Goal: Find specific page/section: Find specific page/section

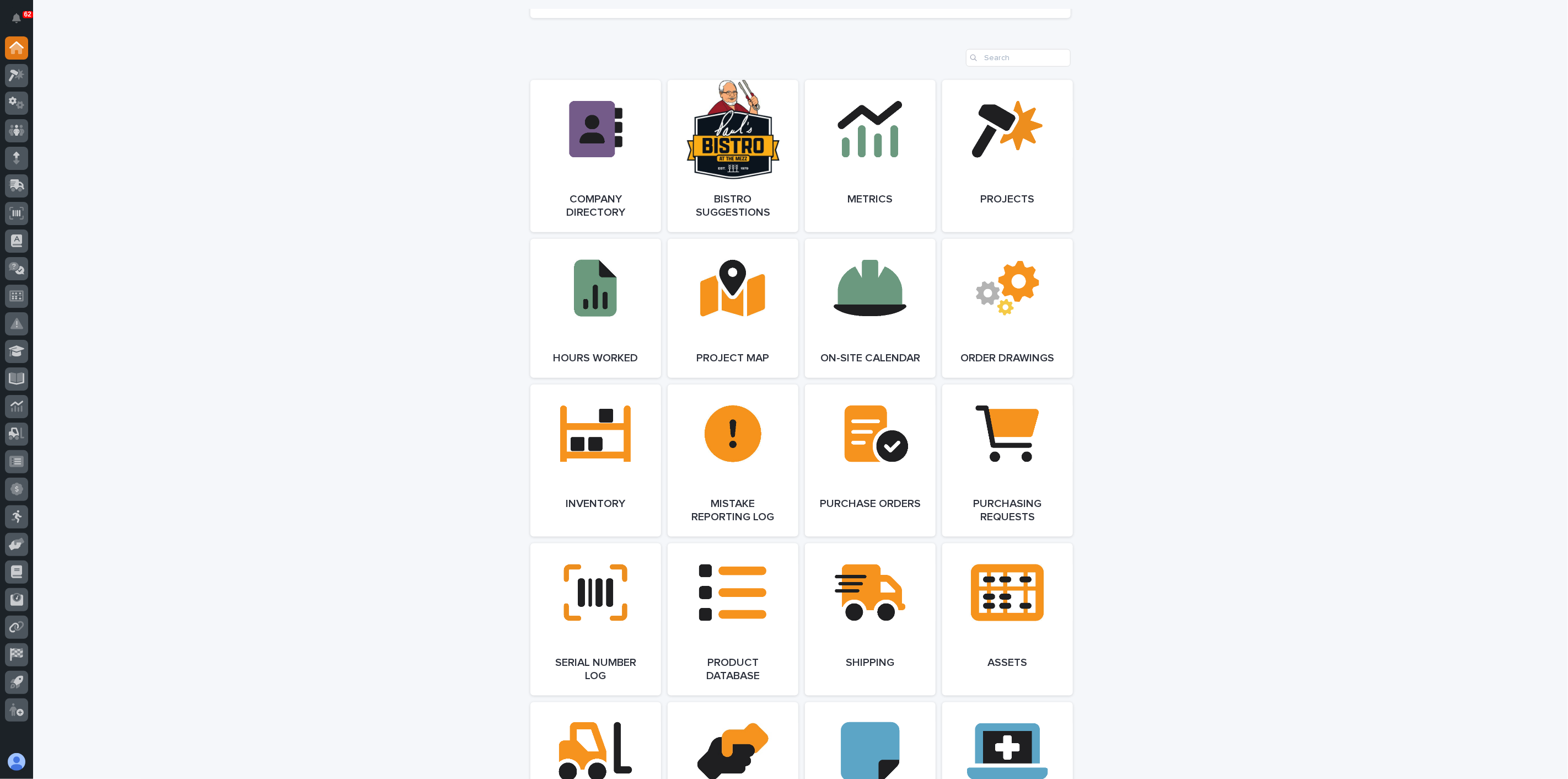
scroll to position [919, 0]
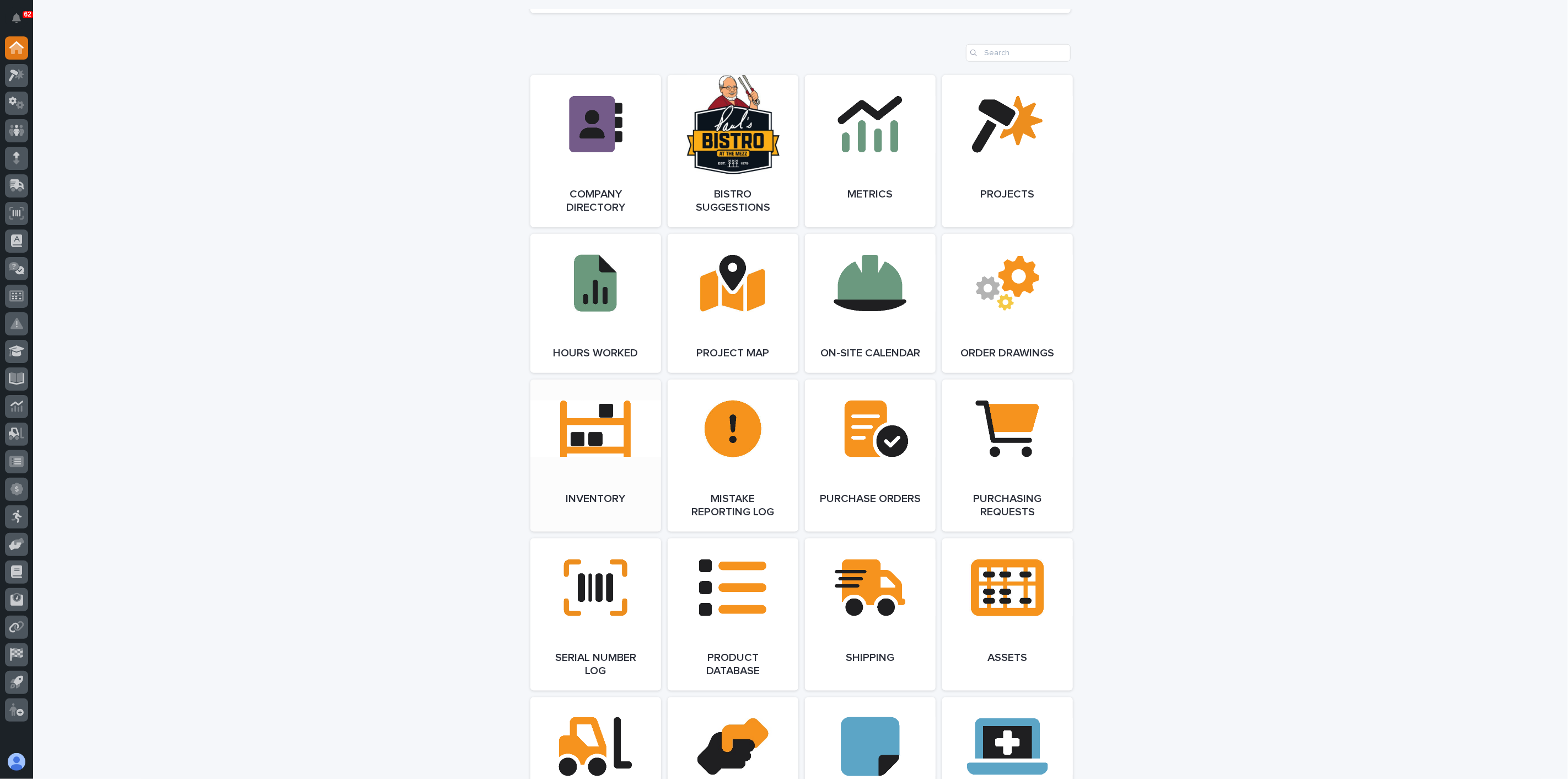
click at [575, 449] on link "Open Link" at bounding box center [595, 456] width 131 height 152
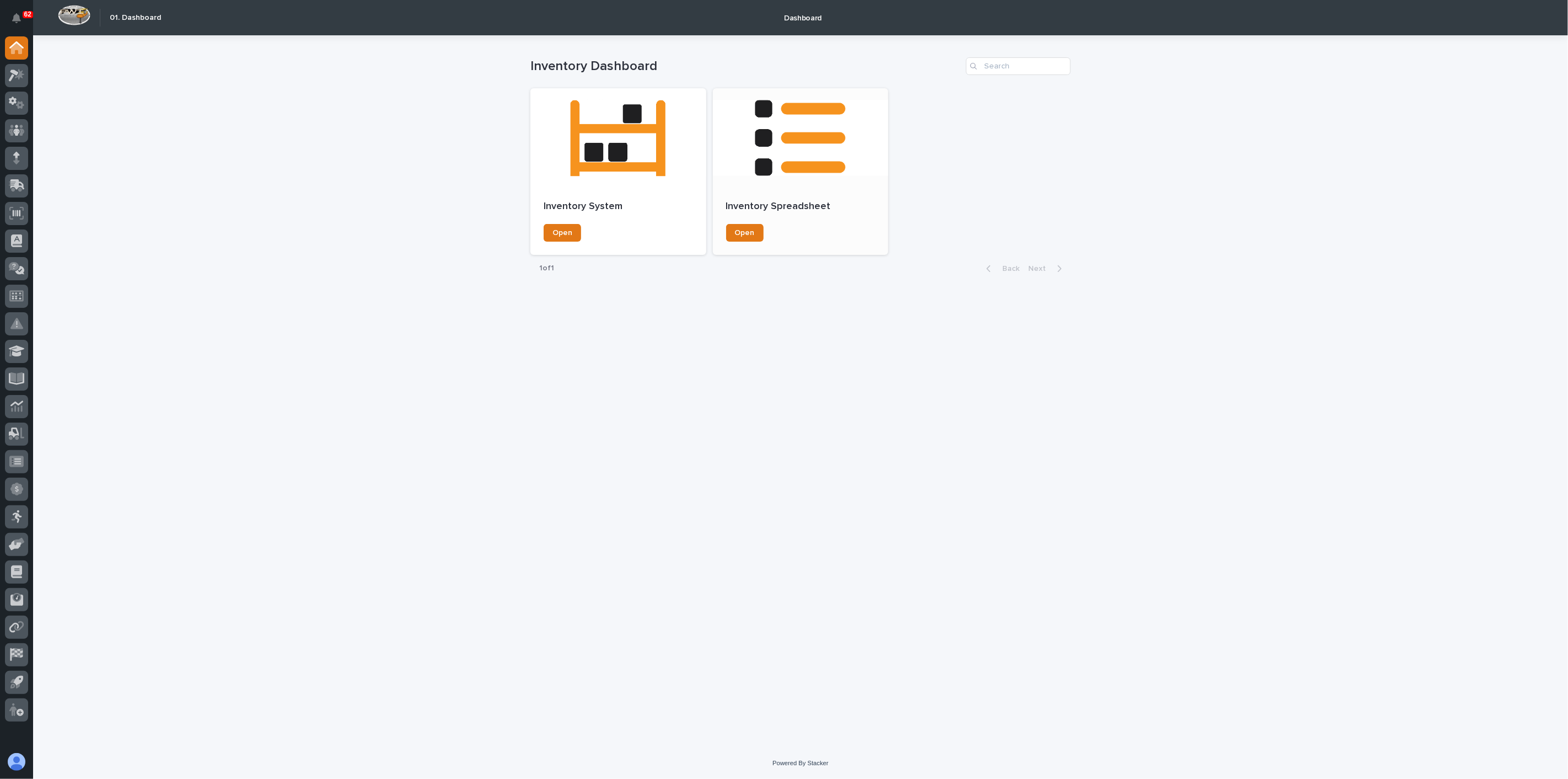
click at [815, 171] on div at bounding box center [800, 138] width 176 height 99
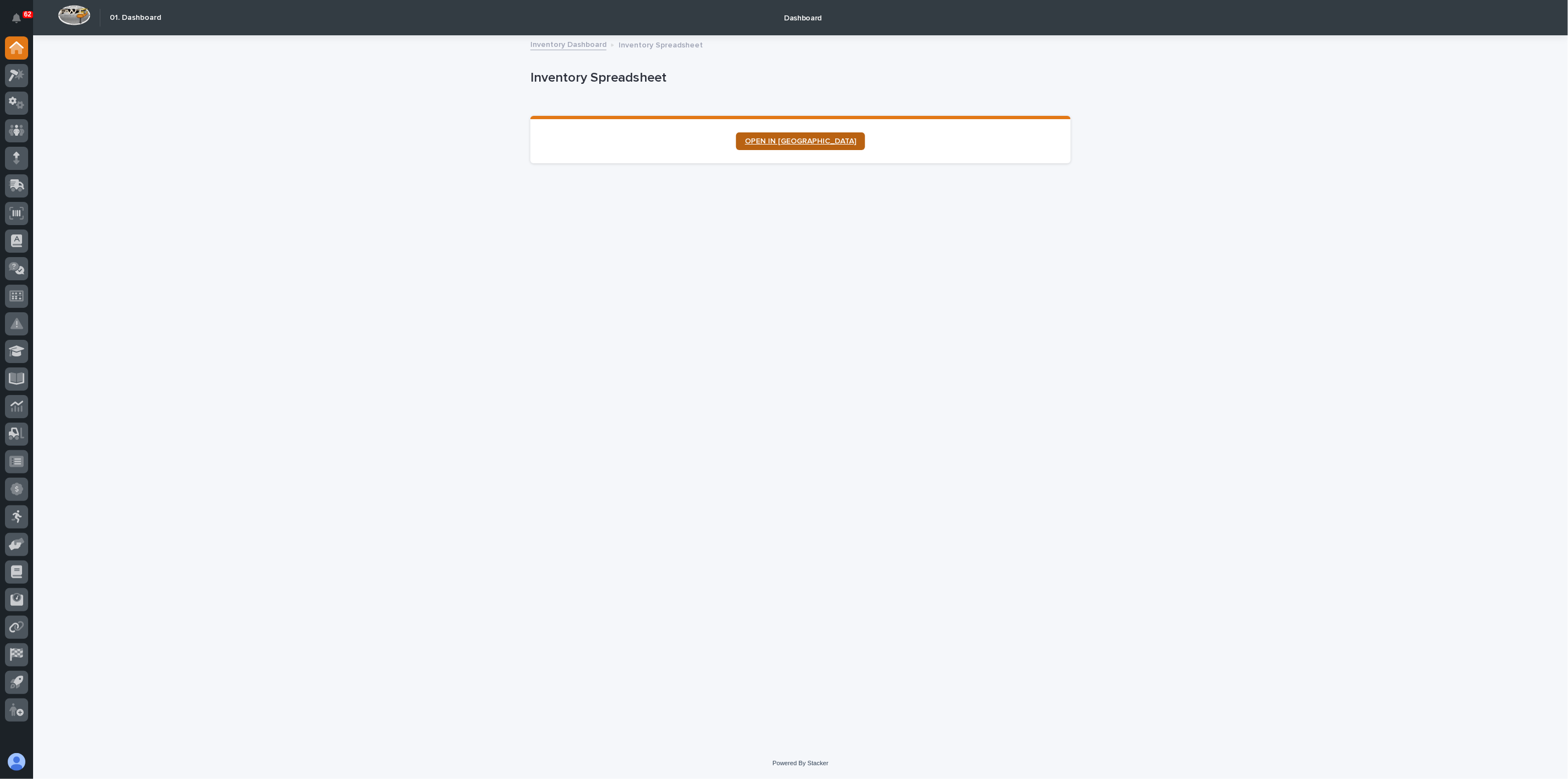
click at [823, 149] on link "OPEN IN [GEOGRAPHIC_DATA]" at bounding box center [800, 141] width 129 height 18
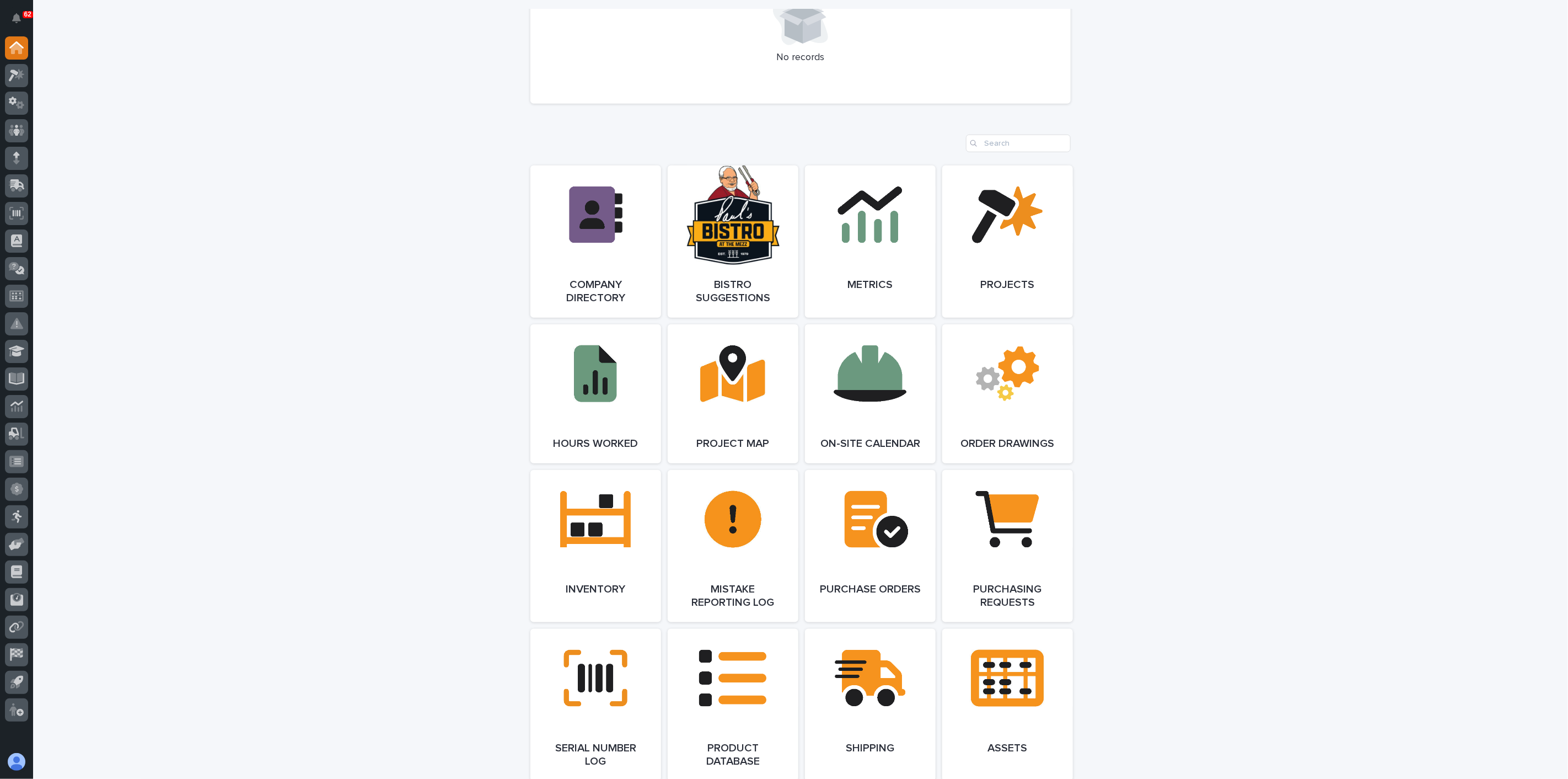
scroll to position [858, 0]
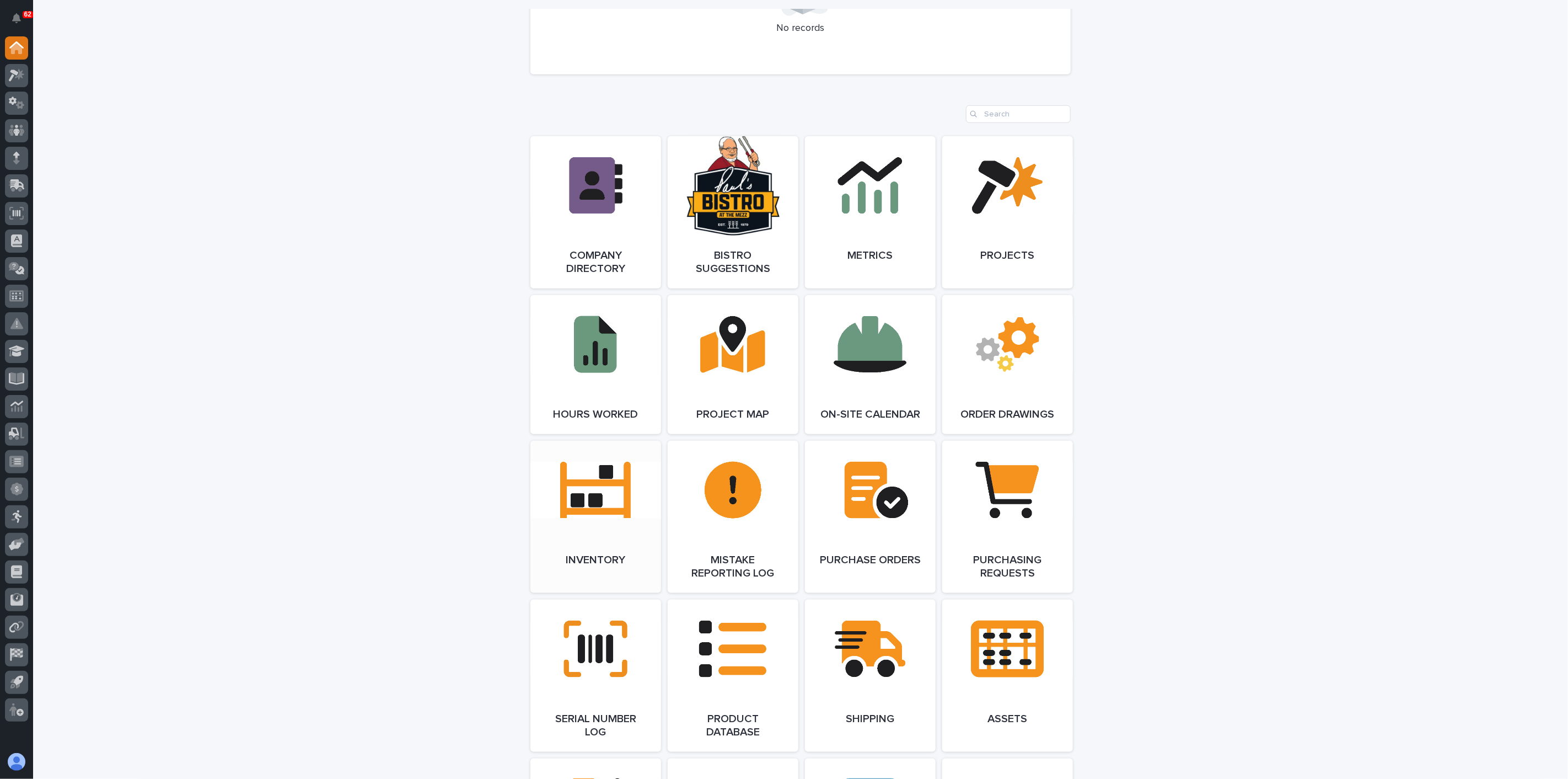
click at [586, 527] on link "Open Link" at bounding box center [595, 517] width 131 height 152
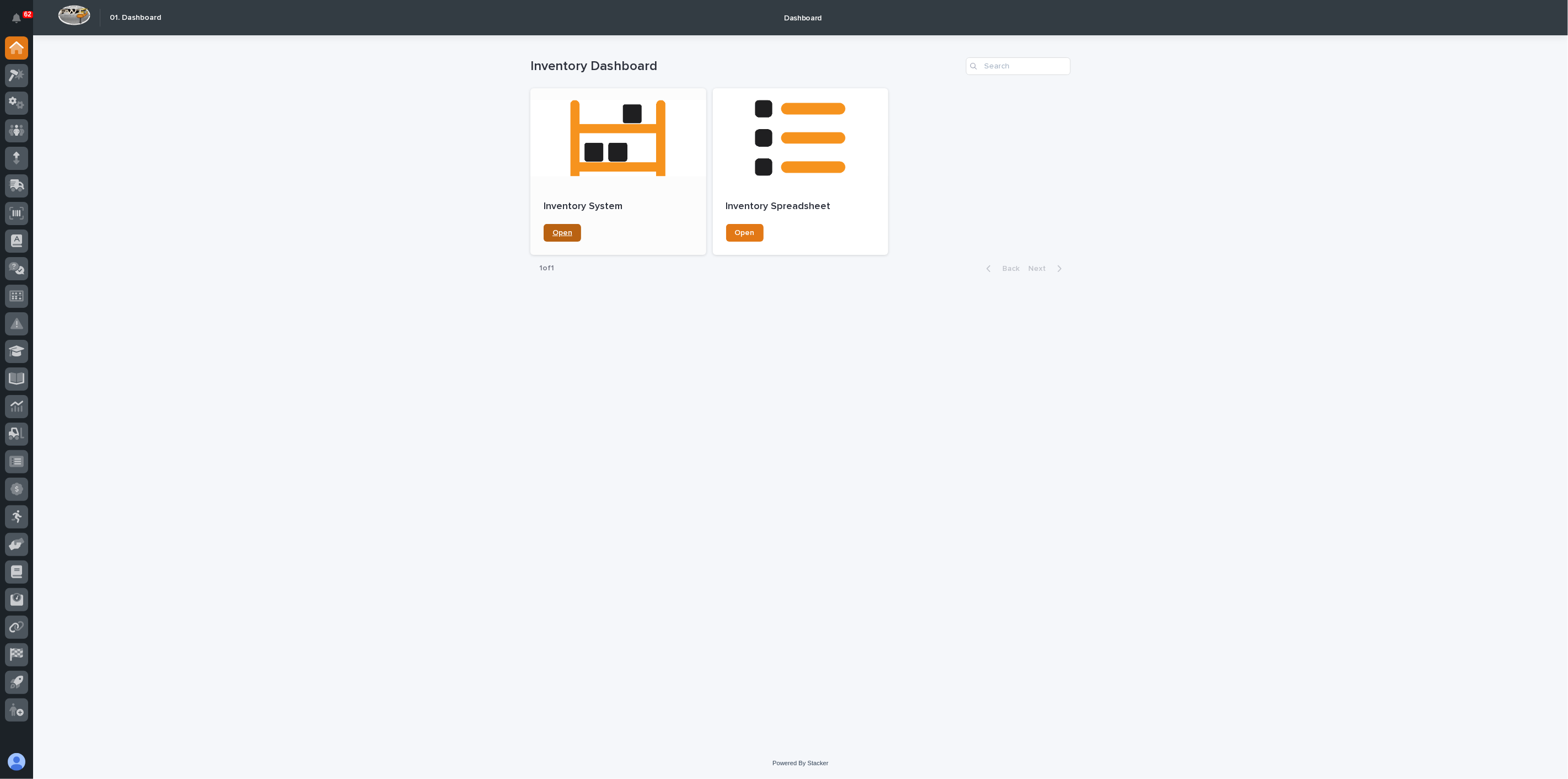
click at [573, 236] on link "Open" at bounding box center [562, 233] width 38 height 18
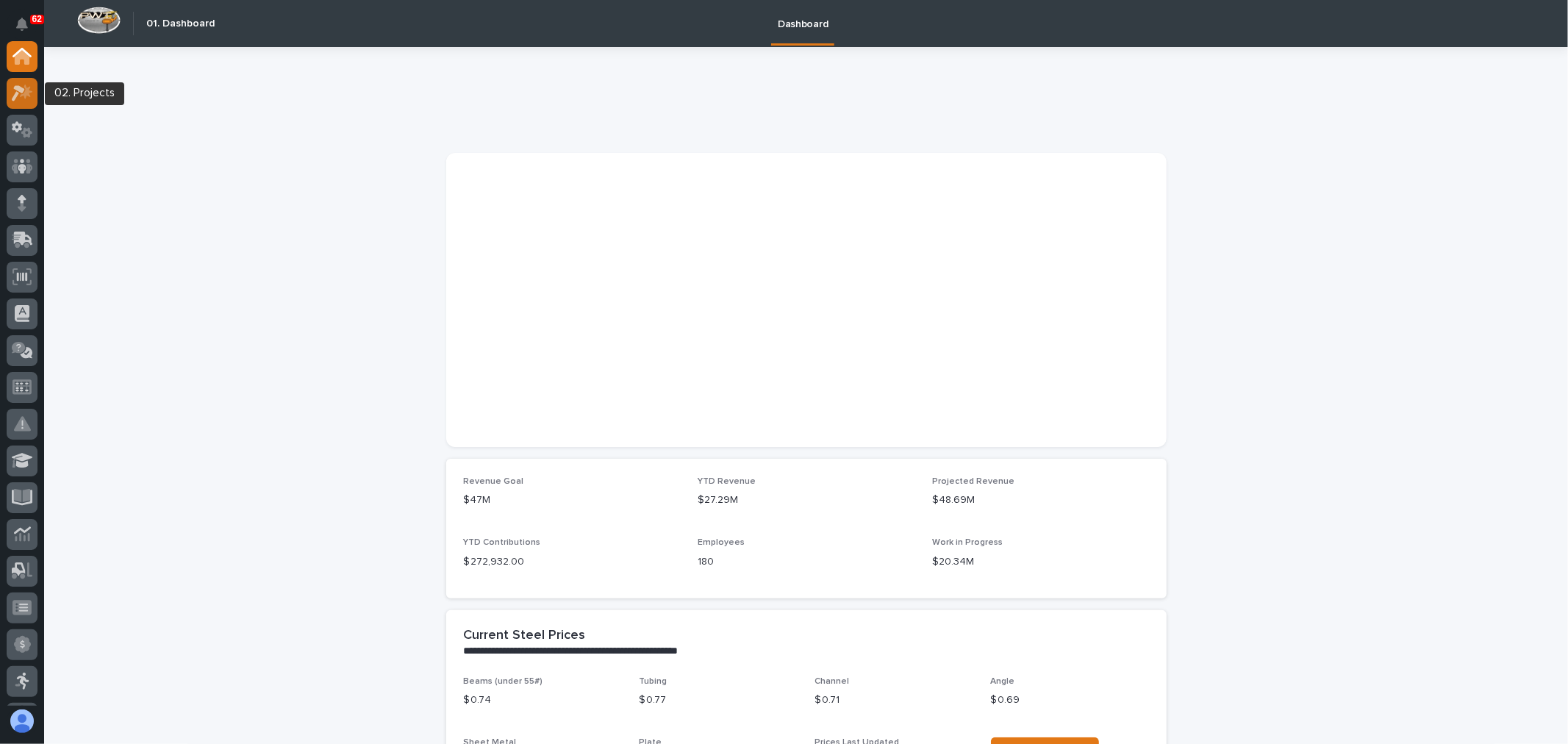
click at [8, 92] on div at bounding box center [22, 93] width 31 height 31
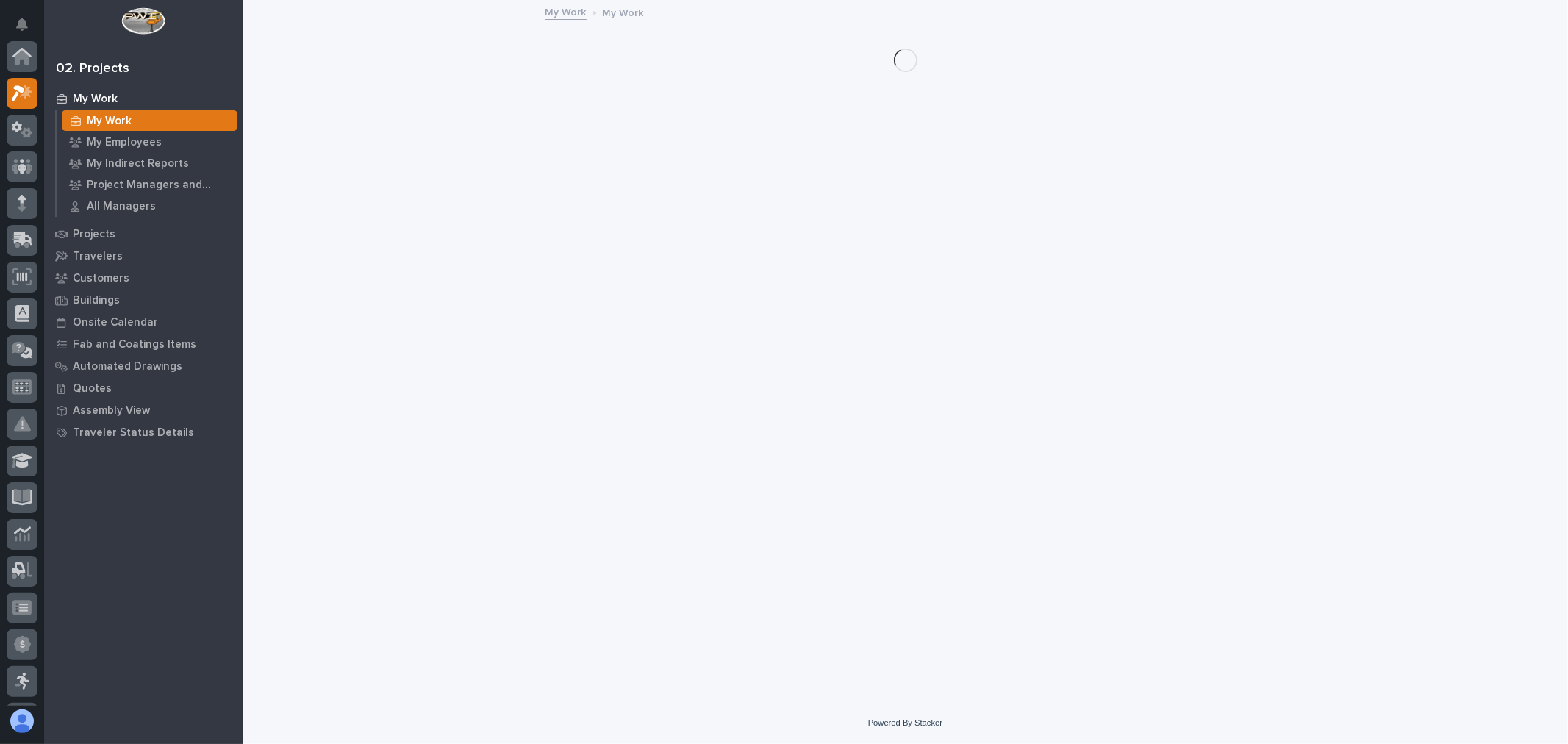
scroll to position [37, 0]
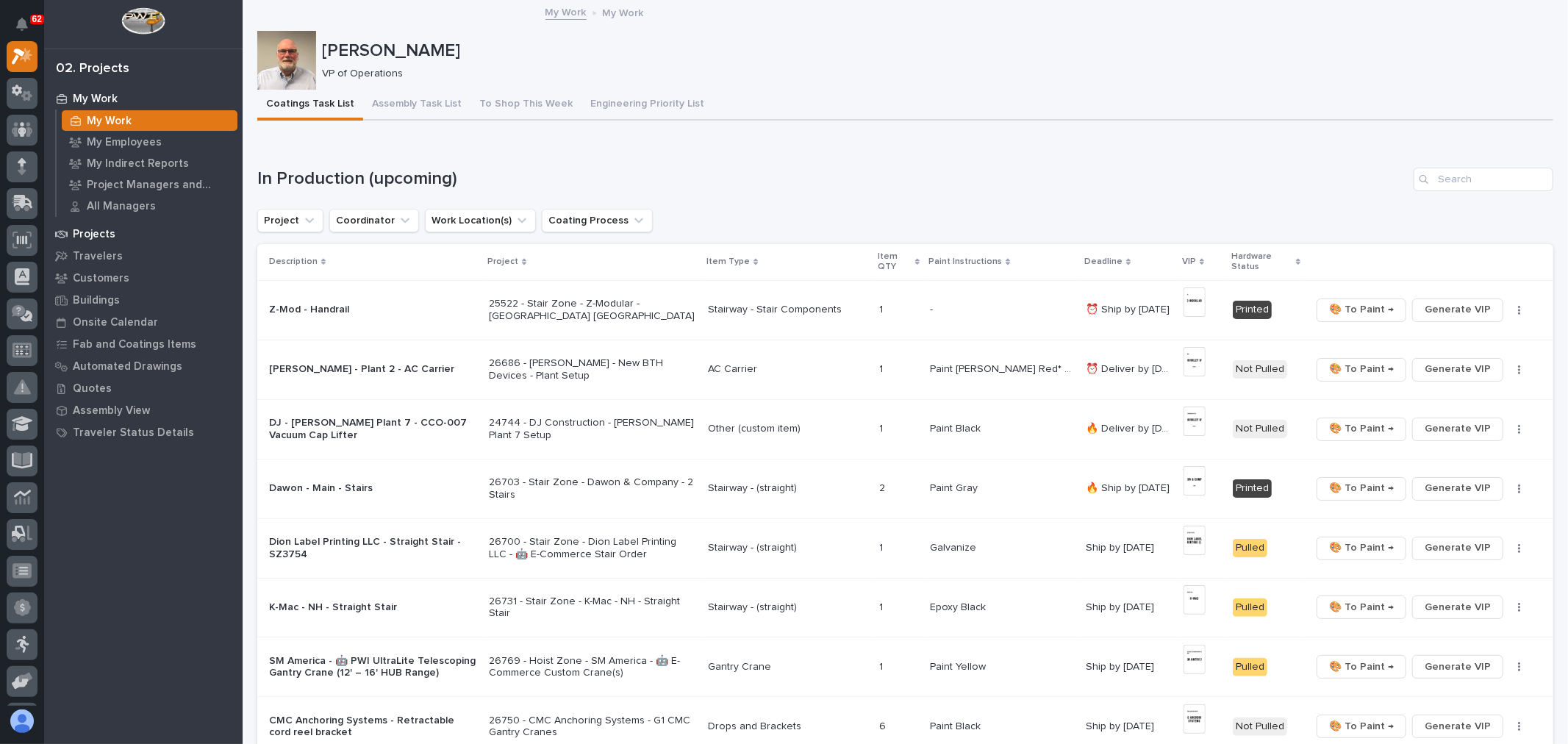
click at [94, 234] on p "Projects" at bounding box center [94, 234] width 43 height 13
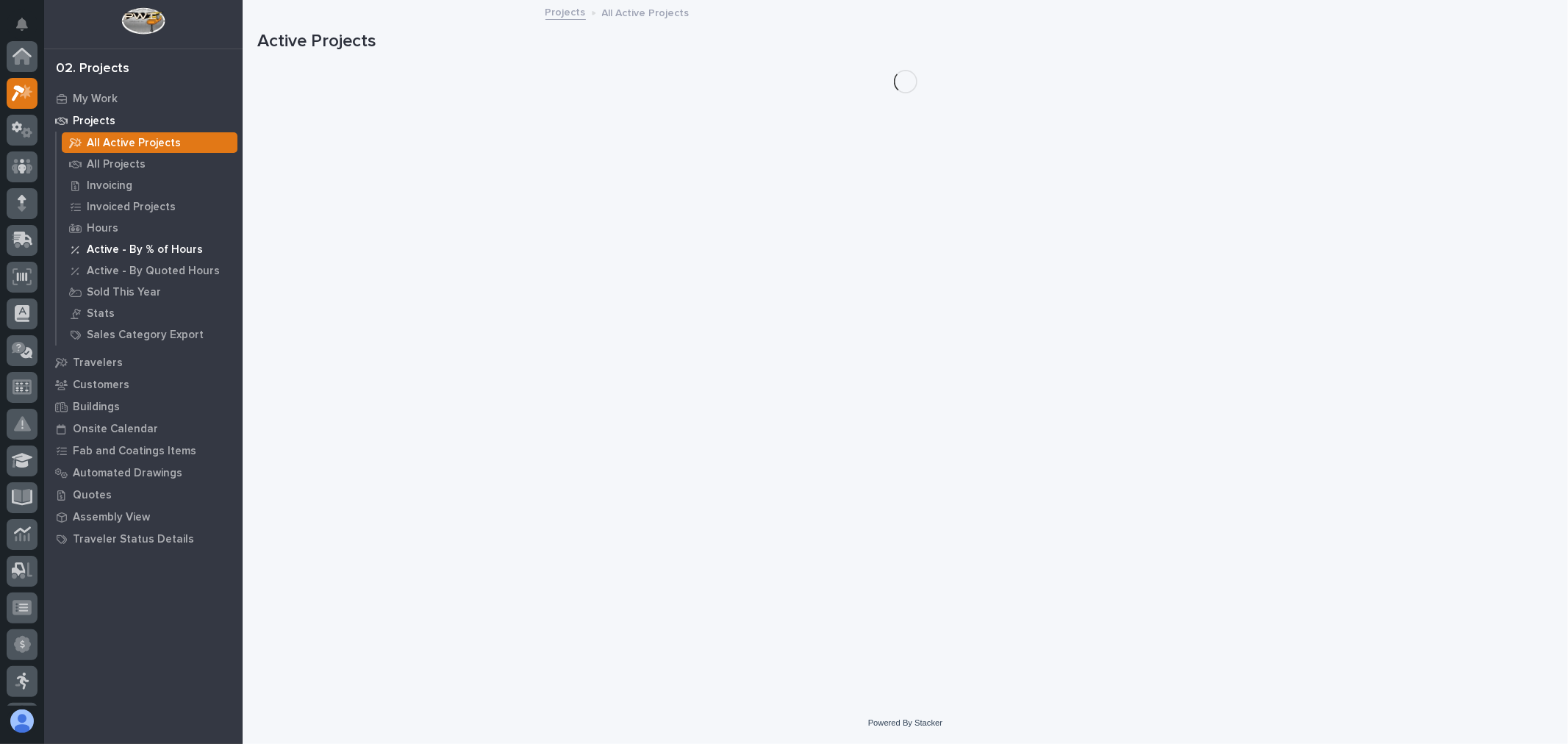
scroll to position [37, 0]
click at [131, 166] on p "All Projects" at bounding box center [116, 165] width 58 height 13
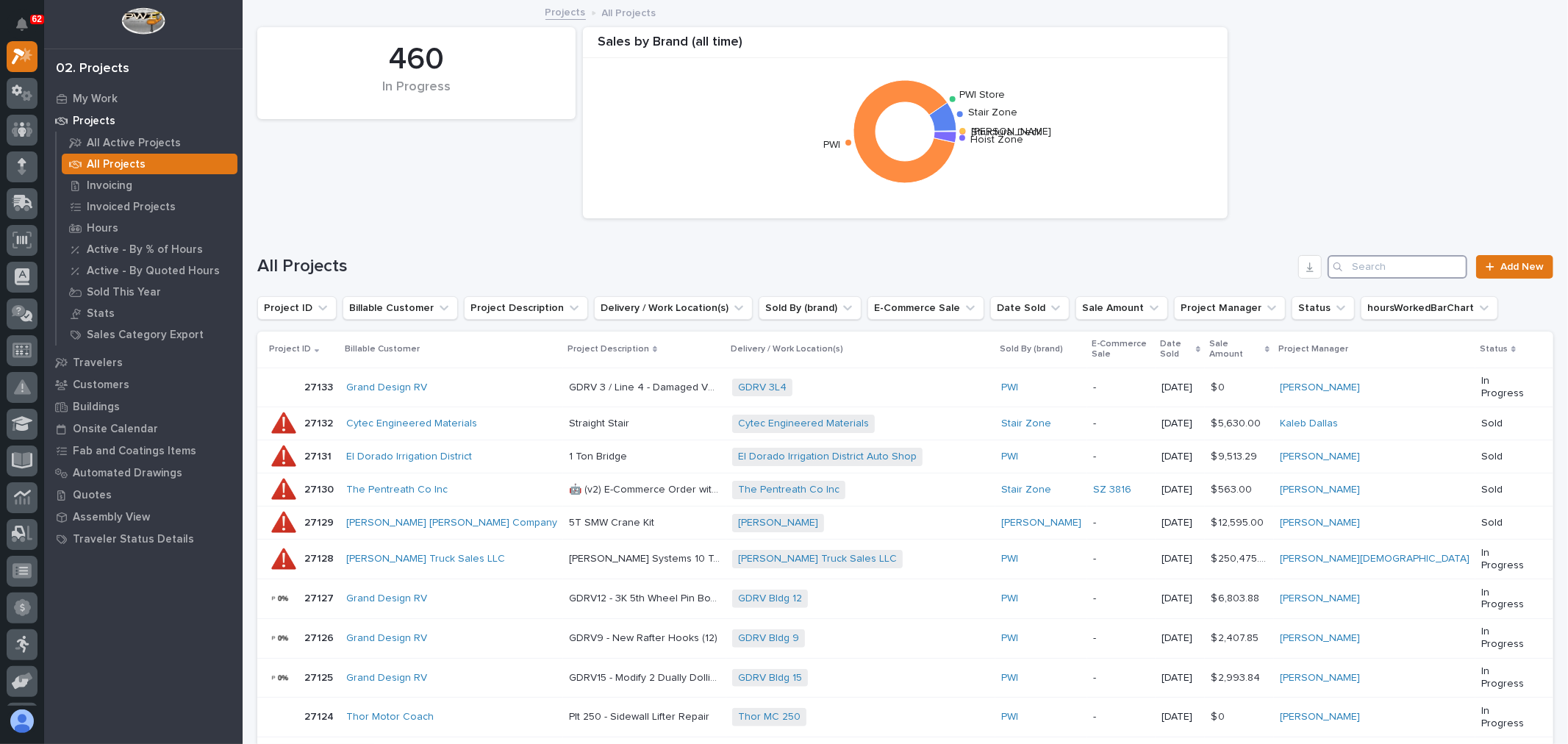
click at [1369, 267] on input "Search" at bounding box center [1398, 266] width 140 height 24
click at [1361, 267] on input "Search" at bounding box center [1398, 266] width 140 height 24
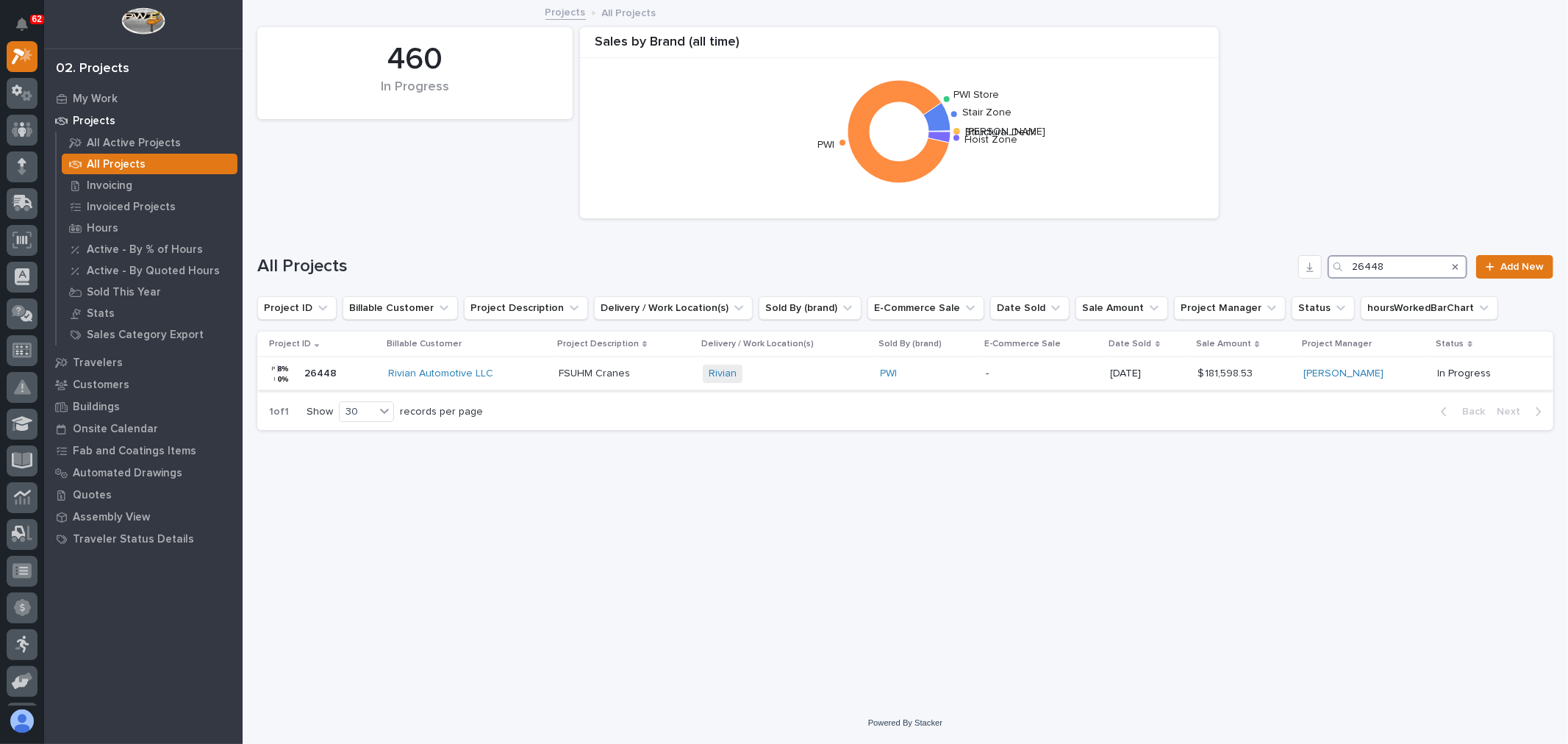
type input "26448"
click at [1020, 369] on p "-" at bounding box center [1042, 373] width 113 height 12
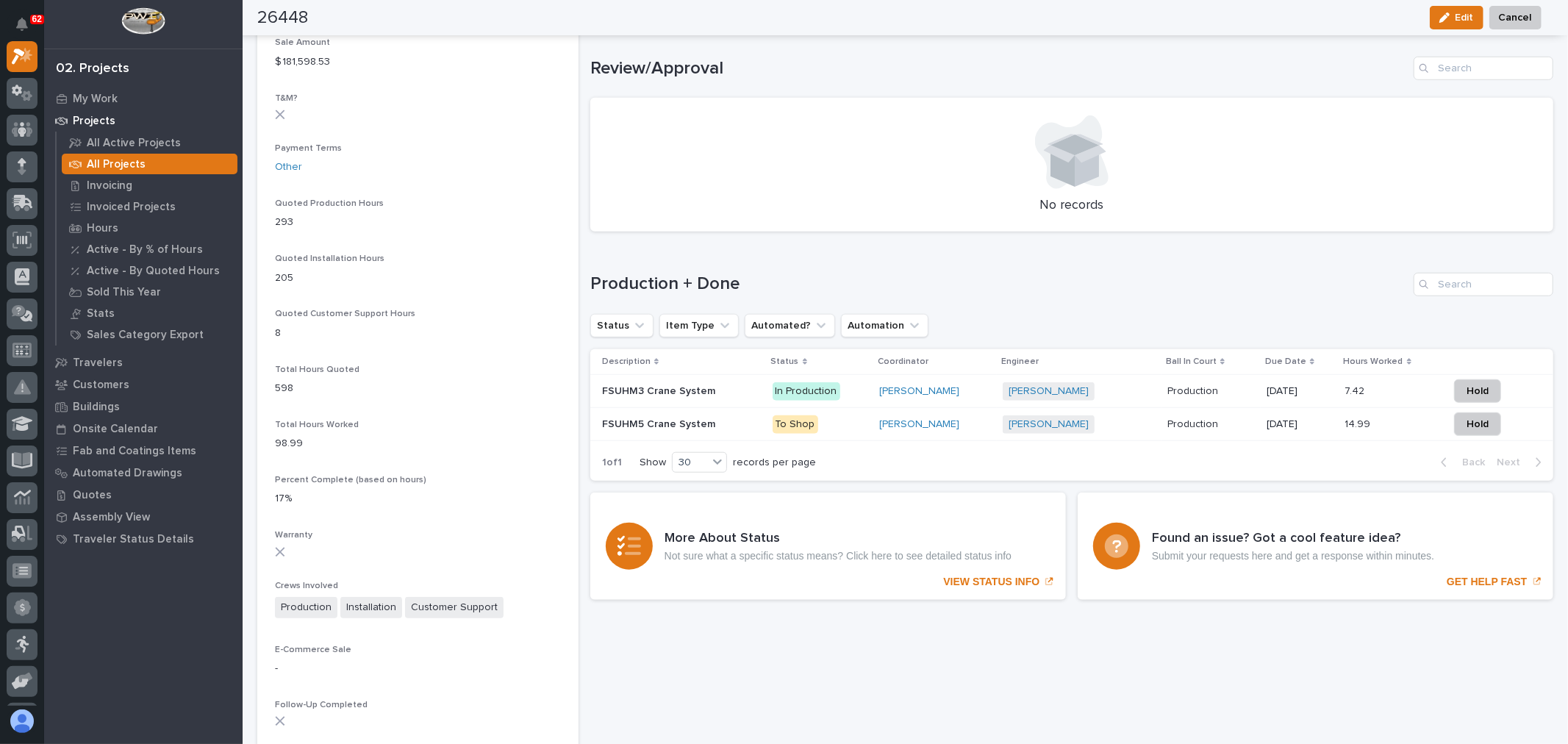
scroll to position [898, 0]
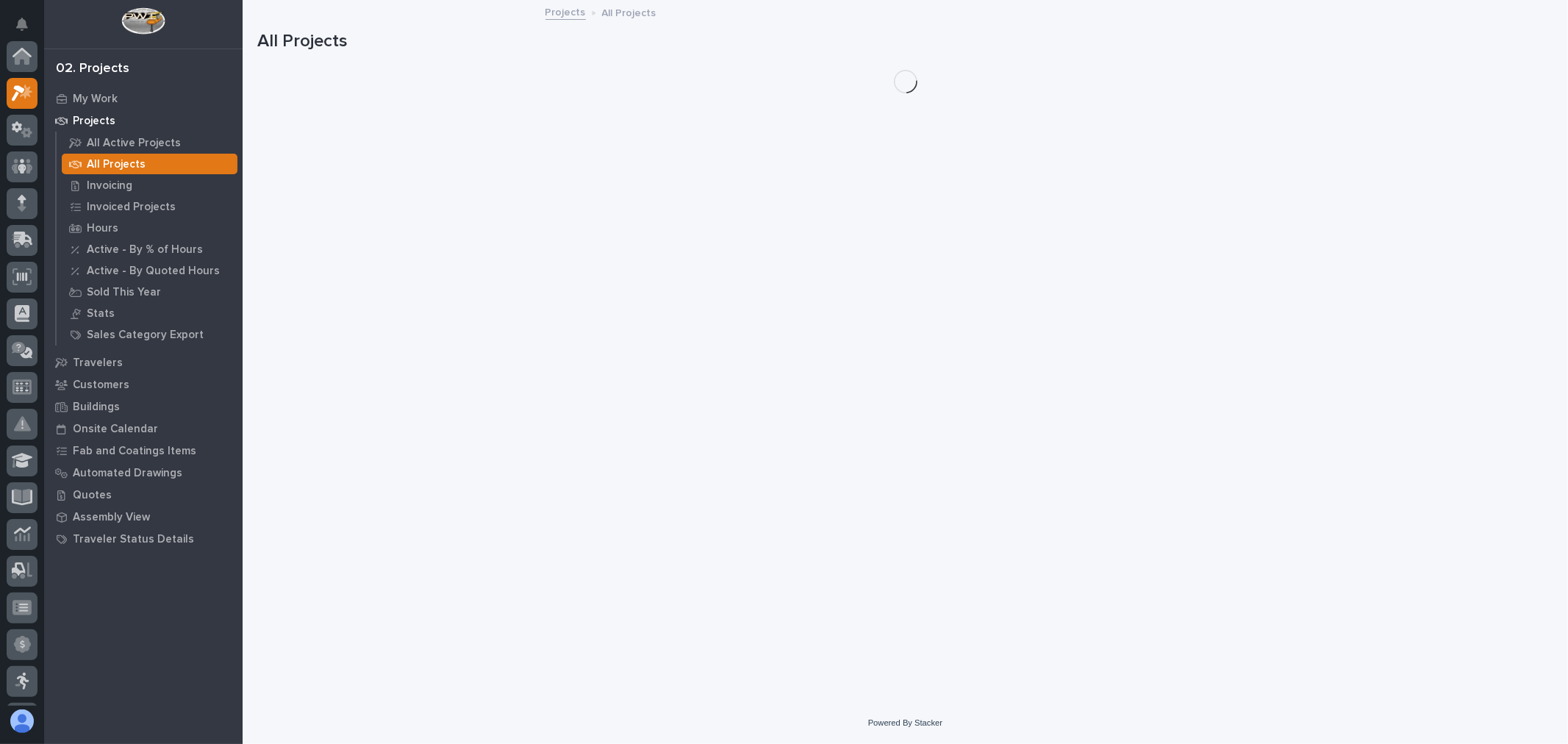
scroll to position [40, 0]
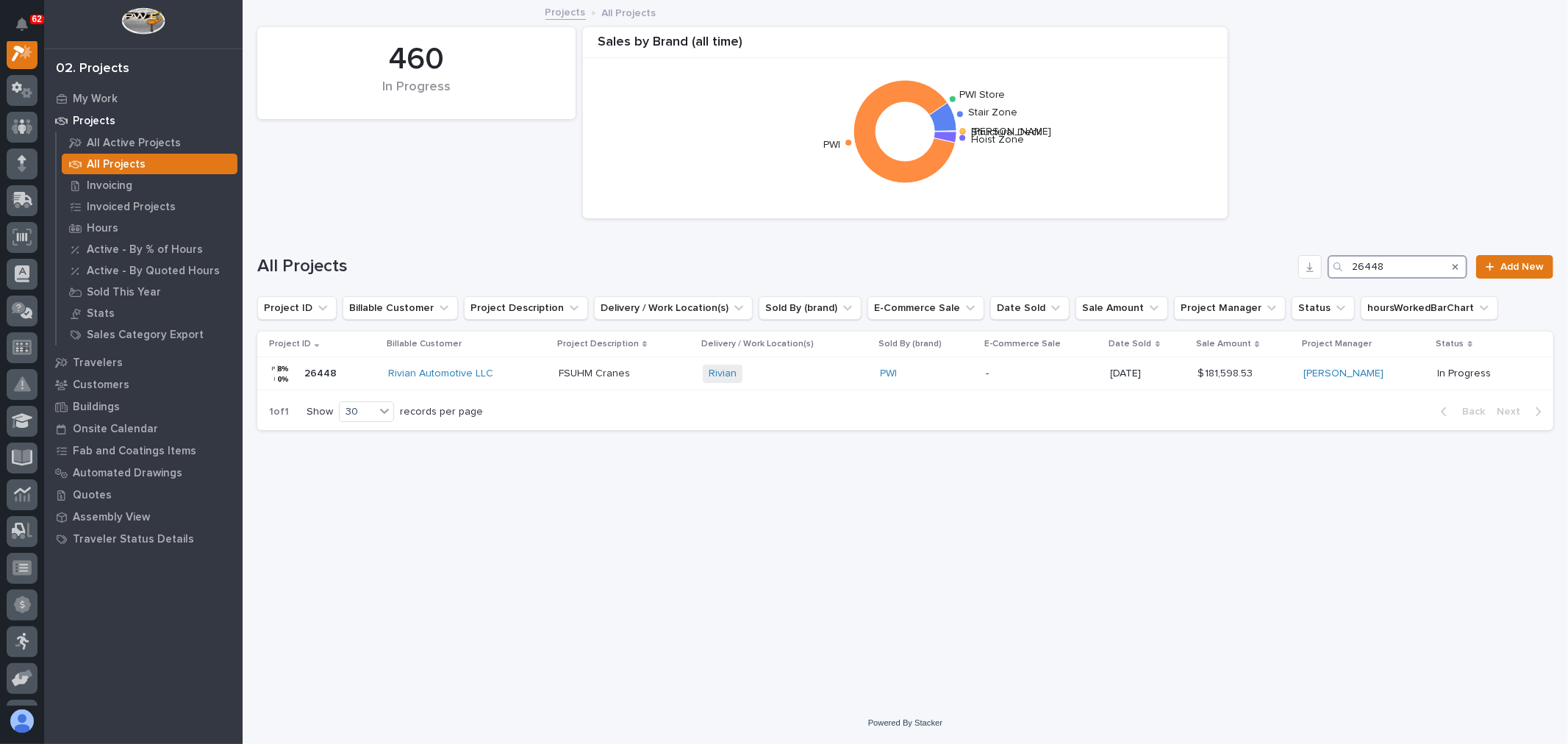
click at [1408, 263] on input "26448" at bounding box center [1398, 266] width 140 height 24
type input "26070"
click at [774, 376] on div "Turafab + 0" at bounding box center [755, 373] width 172 height 19
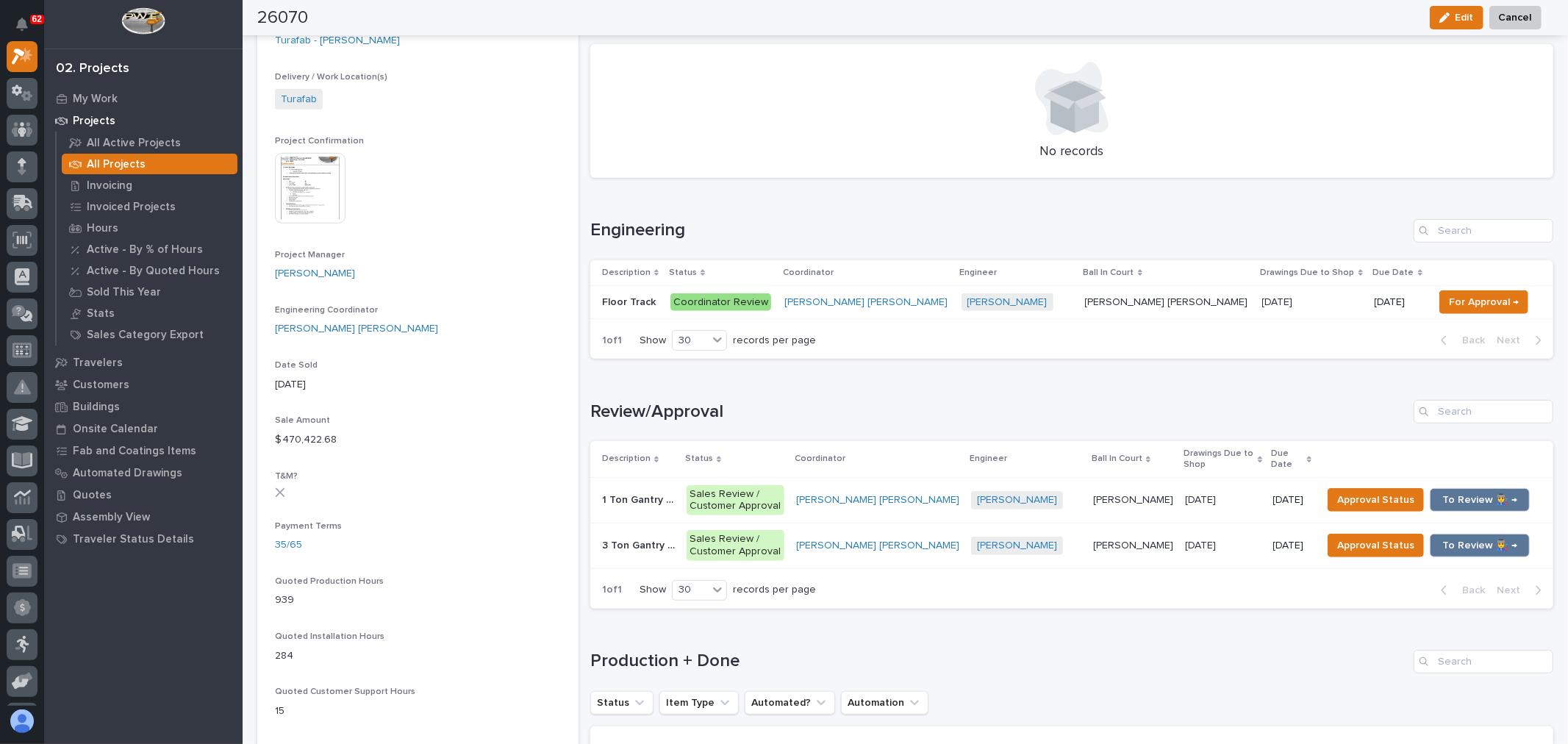
scroll to position [571, 0]
